Goal: Task Accomplishment & Management: Complete application form

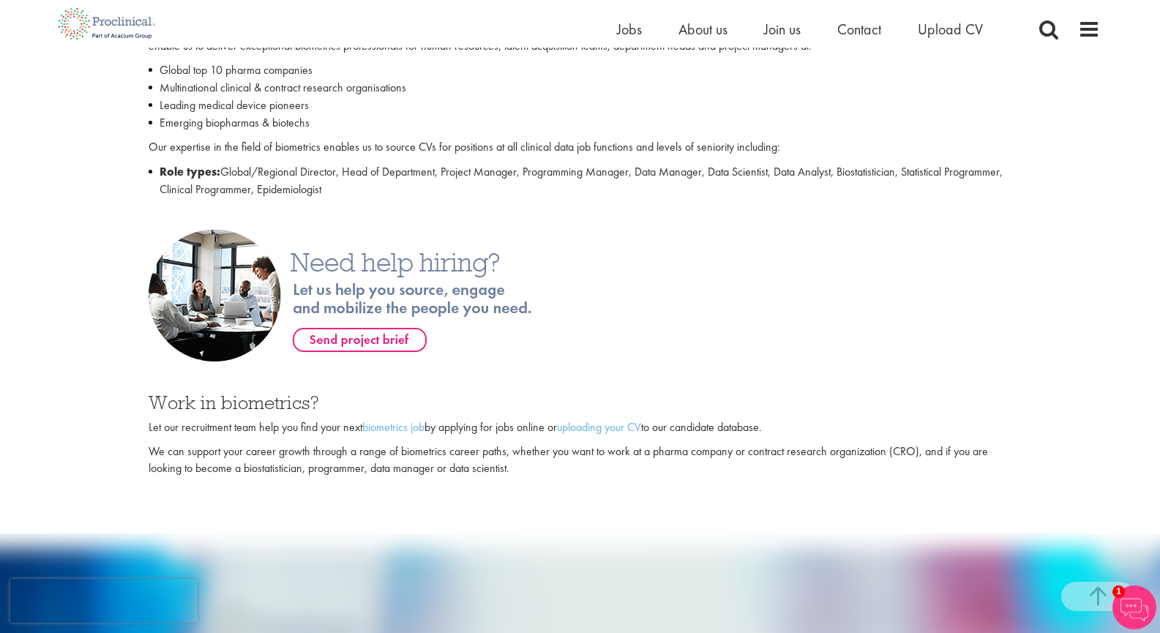
scroll to position [554, 0]
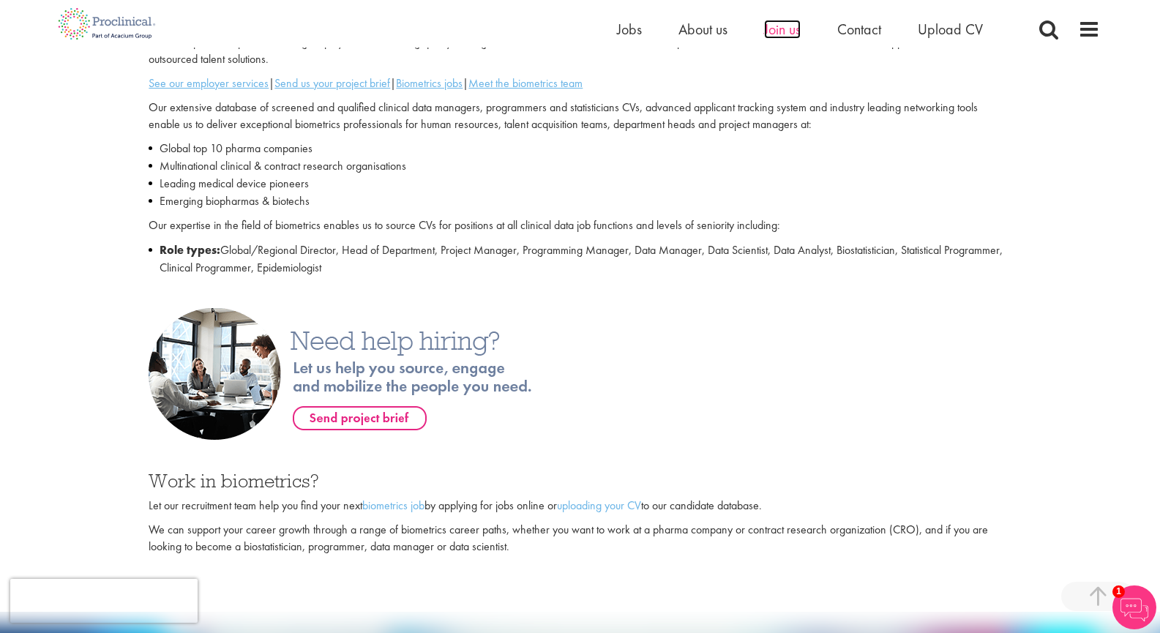
click at [779, 22] on span "Join us" at bounding box center [782, 29] width 37 height 19
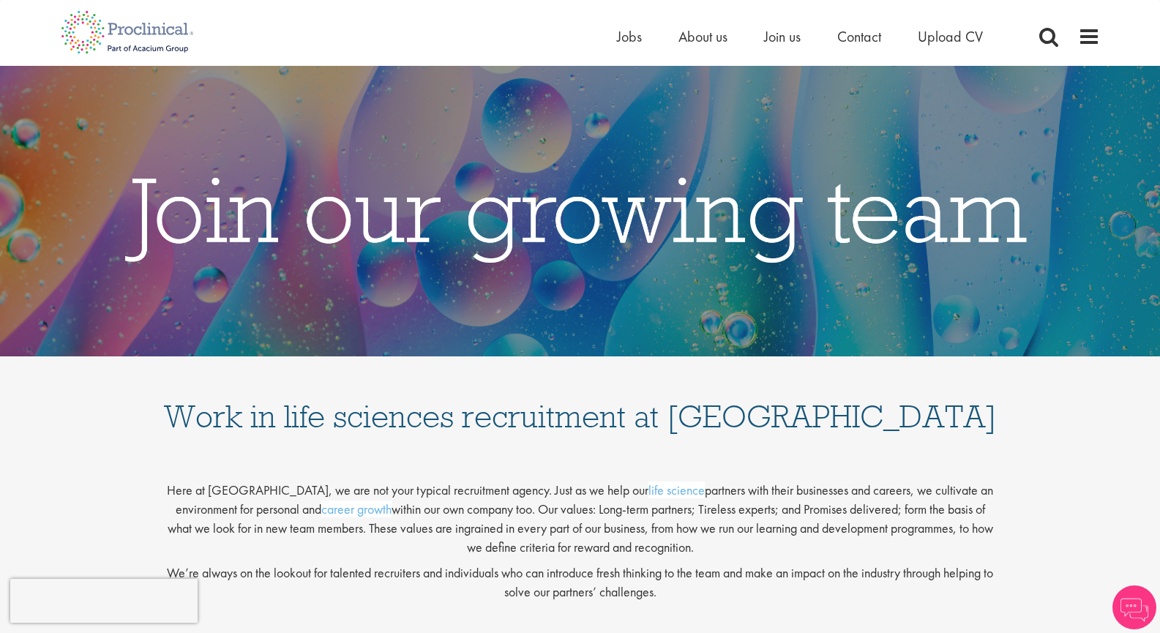
click at [945, 23] on div "Home Jobs About us Join us Contact Upload CV" at bounding box center [575, 27] width 1050 height 55
click at [942, 30] on span "Upload CV" at bounding box center [950, 36] width 65 height 19
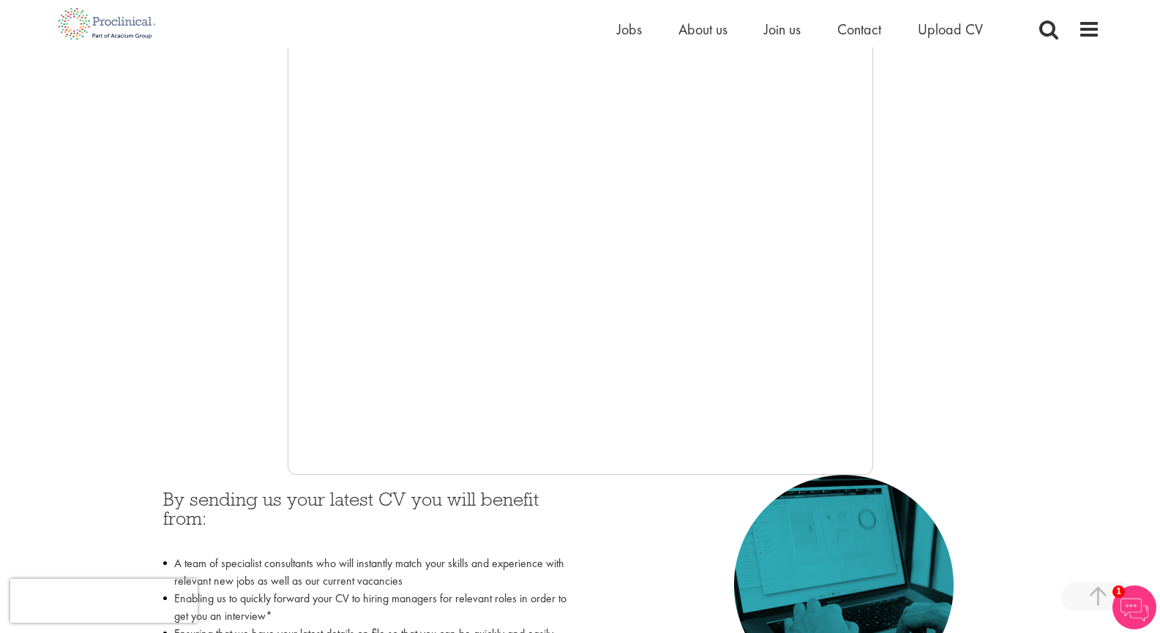
scroll to position [269, 0]
